Goal: Download file/media

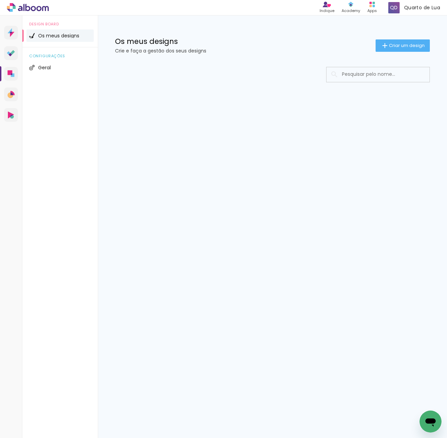
click at [363, 74] on input at bounding box center [387, 74] width 98 height 14
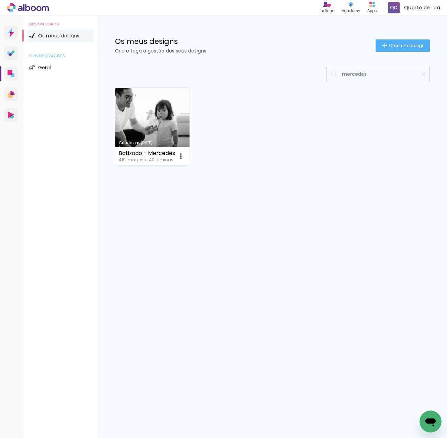
type input "mercedes"
type paper-input "mercedes"
click at [148, 118] on link "Criado em [DATE]" at bounding box center [152, 127] width 74 height 78
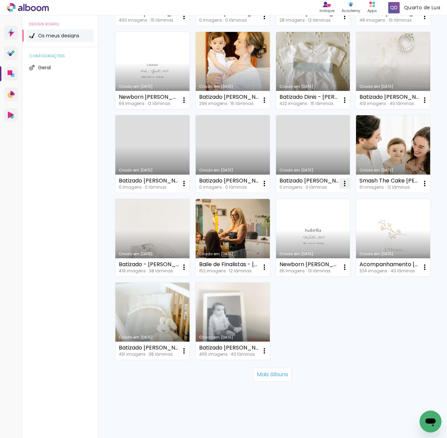
scroll to position [412, 0]
click at [195, 276] on link "Criado em [DATE]" at bounding box center [232, 238] width 74 height 78
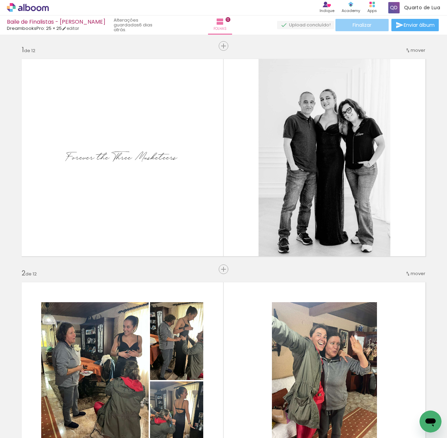
click at [373, 21] on paper-button "Finalizar" at bounding box center [361, 25] width 53 height 12
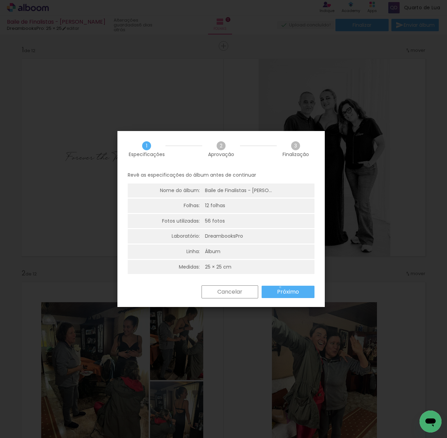
click at [0, 0] on paper-button "Próximo" at bounding box center [0, 0] width 0 height 0
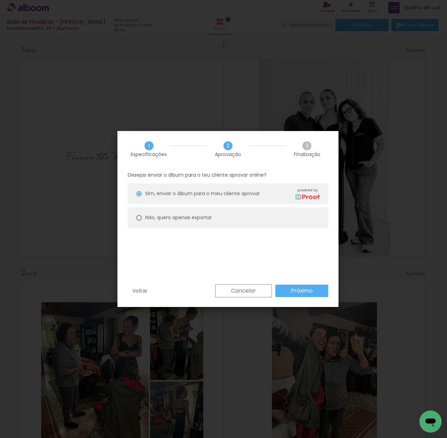
click at [0, 0] on paper-radio-button "Não, quero apenas exportar" at bounding box center [0, 0] width 0 height 0
type paper-radio-button "on"
click at [0, 0] on slot "Próximo" at bounding box center [0, 0] width 0 height 0
type input "Alta, 300 DPI"
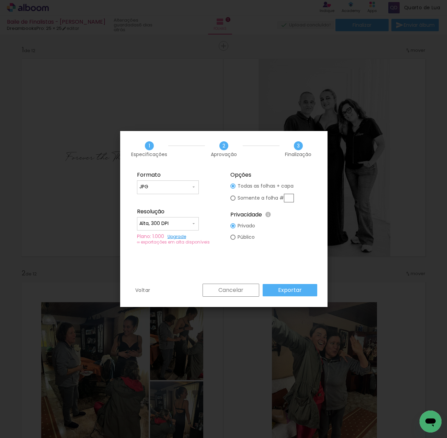
click at [0, 0] on paper-button "Exportar" at bounding box center [0, 0] width 0 height 0
